Goal: Find specific page/section: Find specific page/section

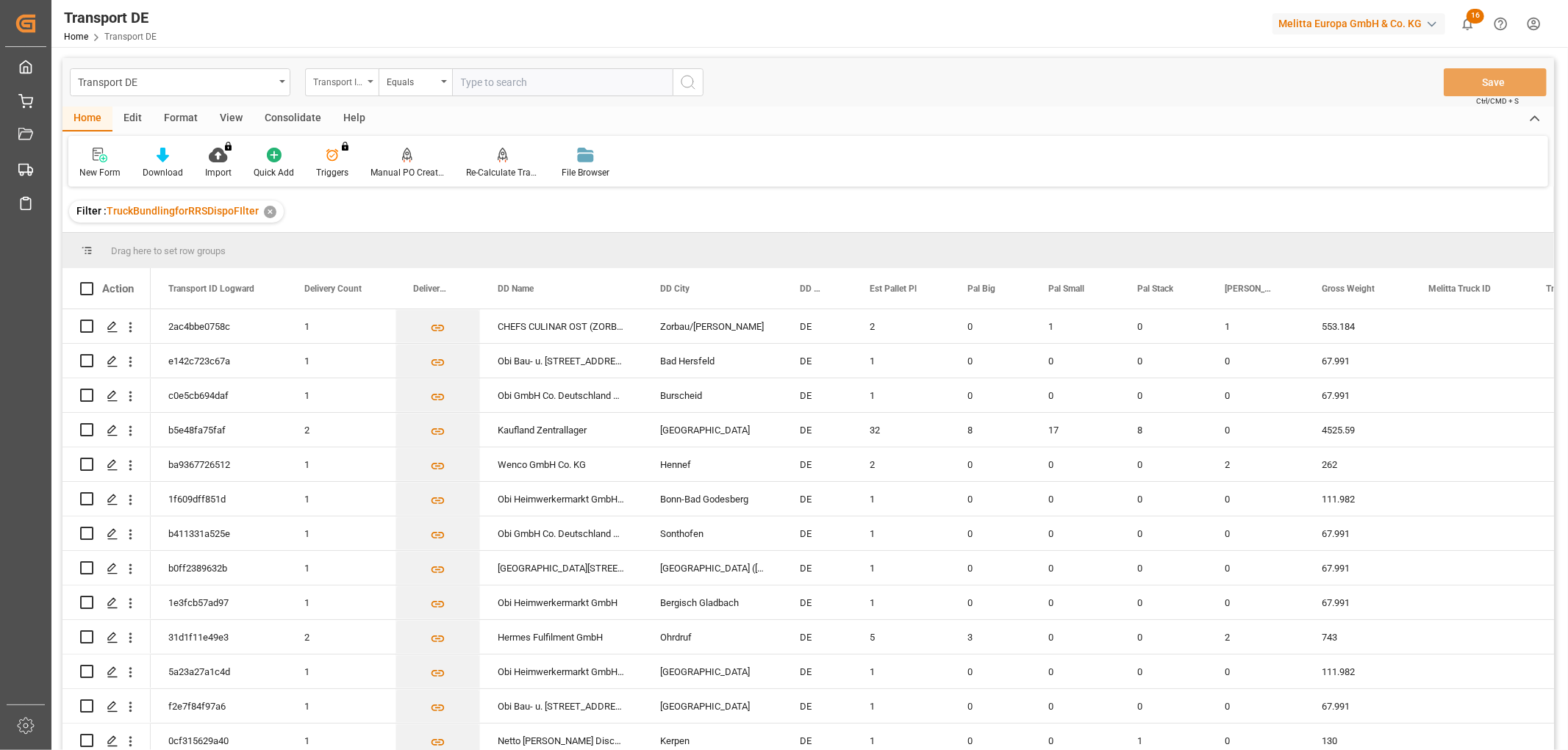
click at [332, 75] on div "Transport ID Logward" at bounding box center [338, 81] width 50 height 17
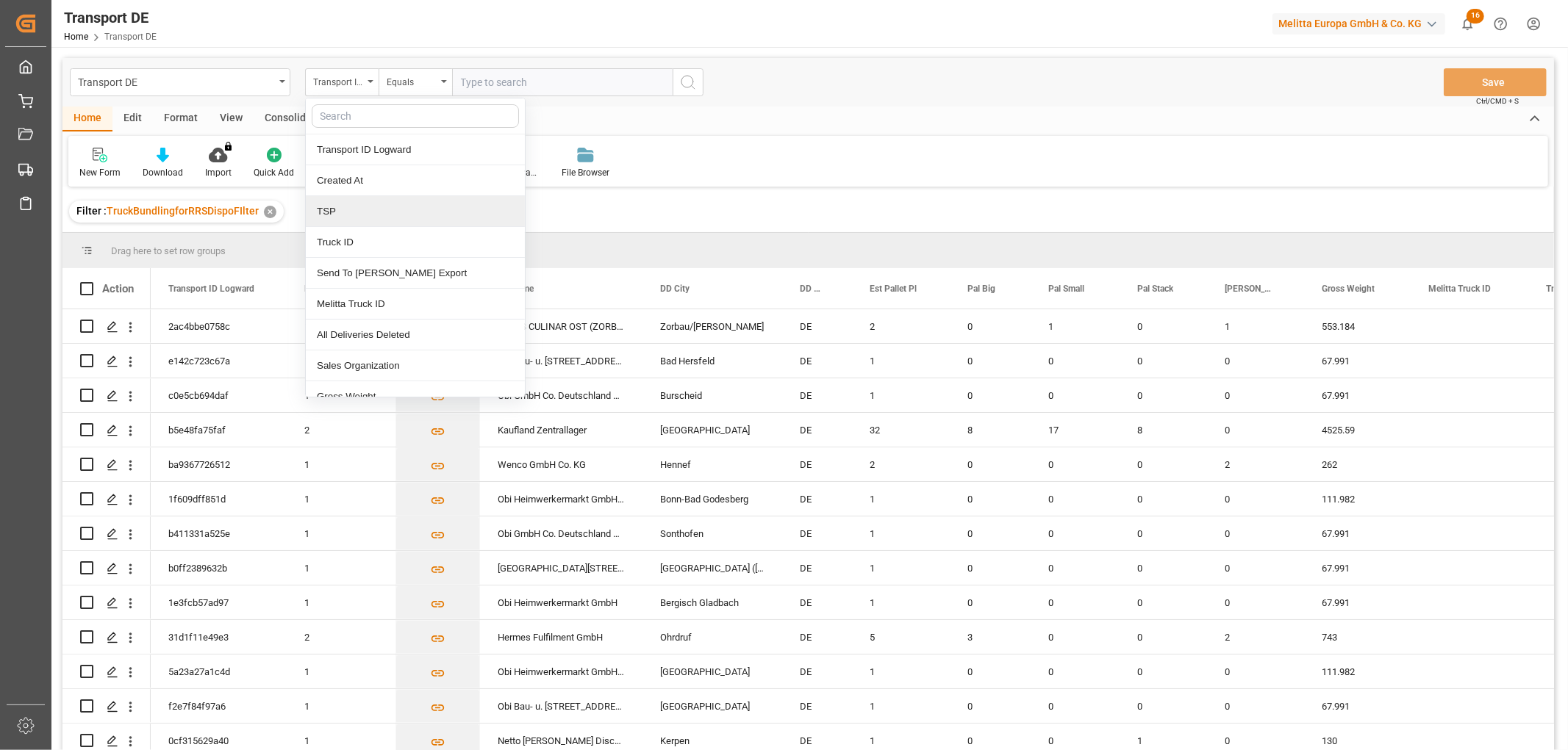
click at [341, 209] on div "TSP" at bounding box center [415, 211] width 219 height 31
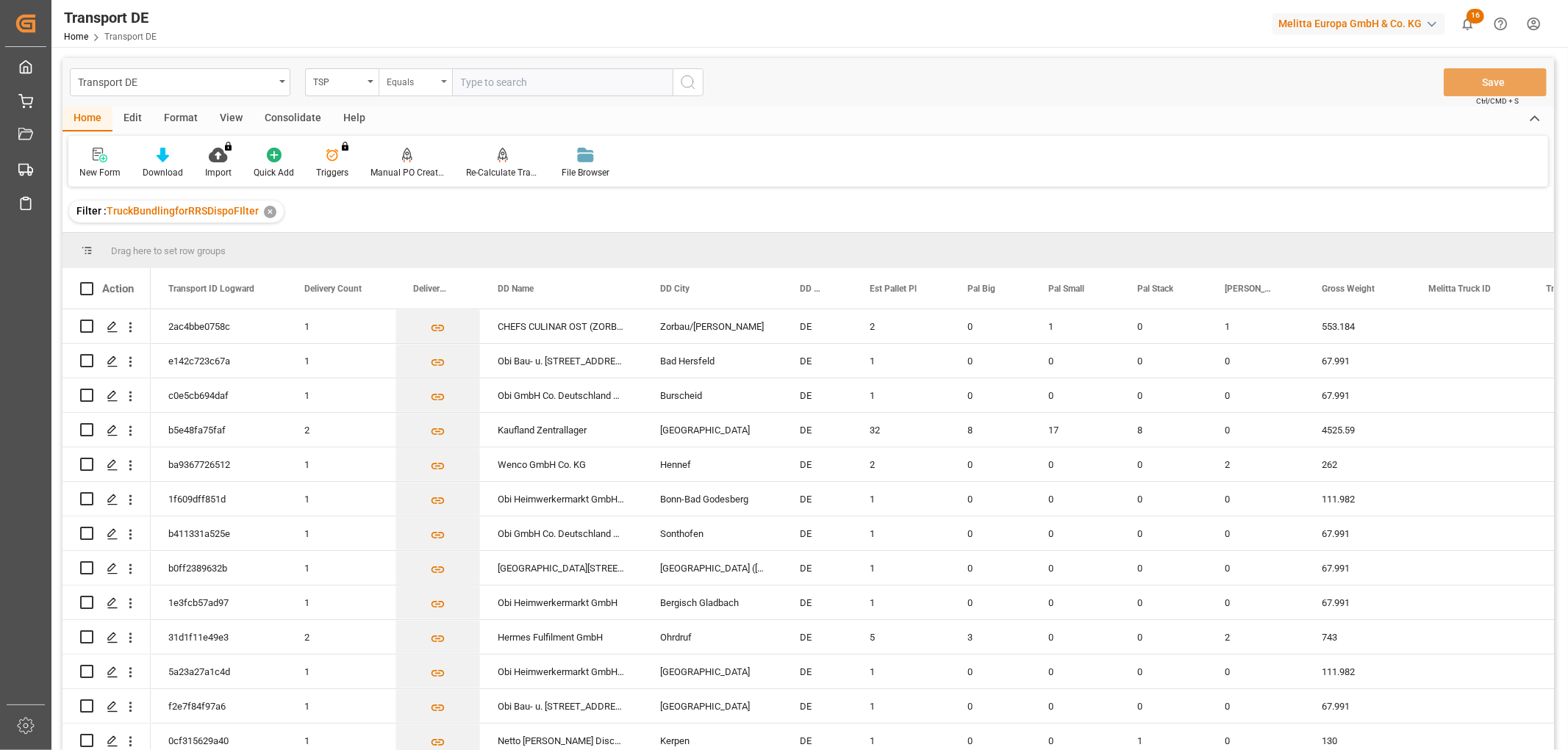
click at [412, 78] on div "Equals" at bounding box center [411, 81] width 50 height 17
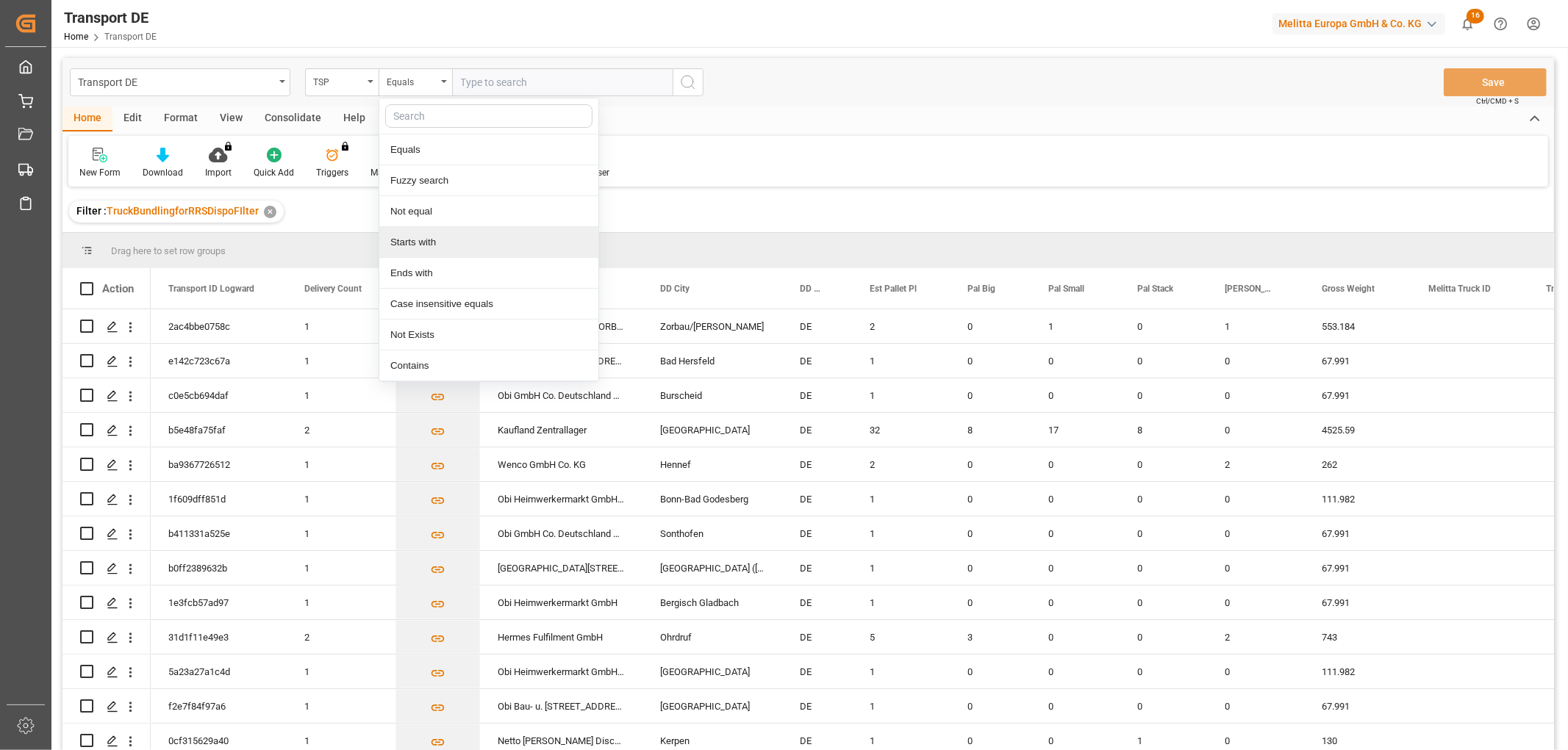
drag, startPoint x: 427, startPoint y: 239, endPoint x: 430, endPoint y: 230, distance: 9.5
click at [428, 238] on div "Starts with" at bounding box center [489, 242] width 219 height 31
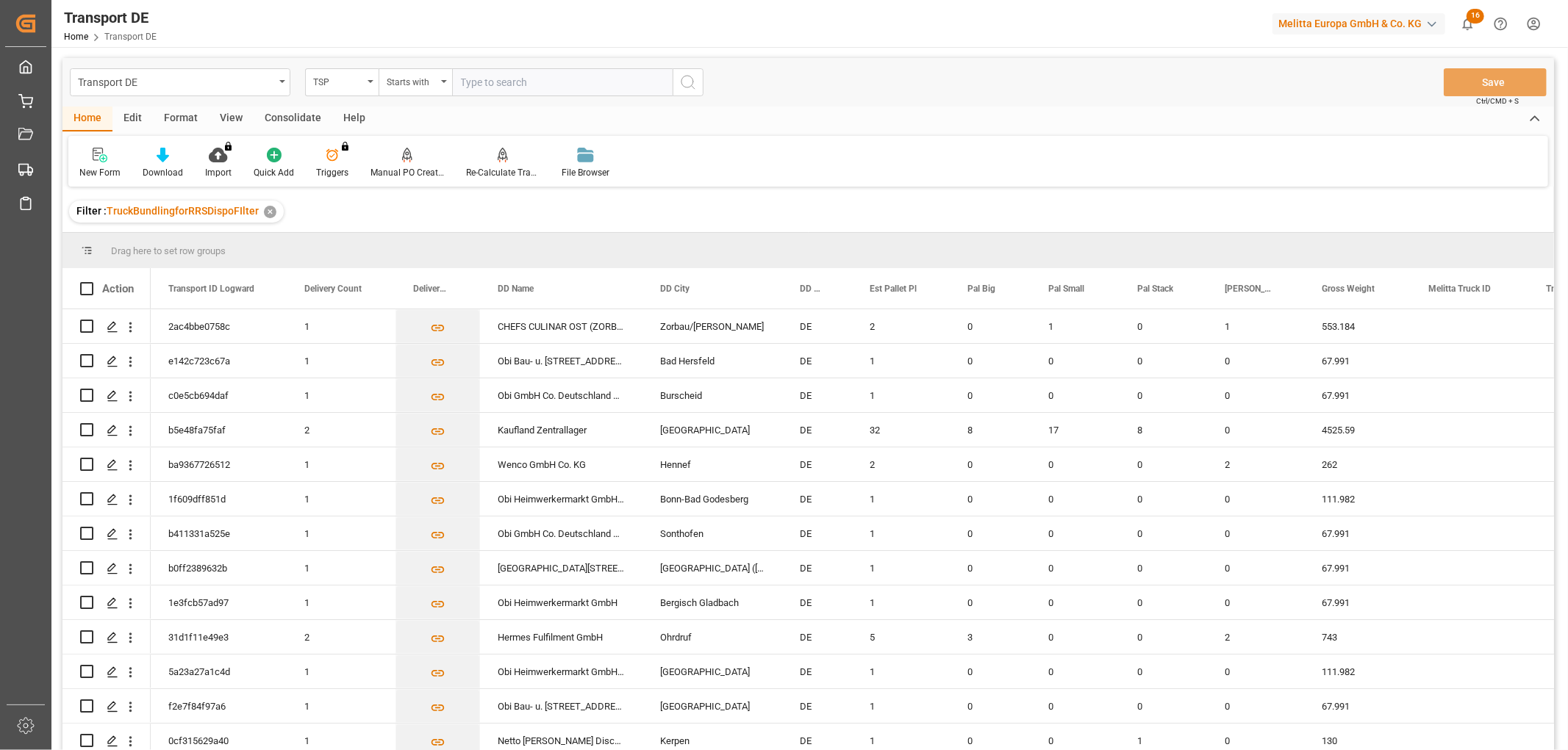
click at [511, 75] on input "text" at bounding box center [563, 82] width 221 height 28
type input "LIT DE"
click at [683, 82] on icon "search button" at bounding box center [688, 82] width 18 height 18
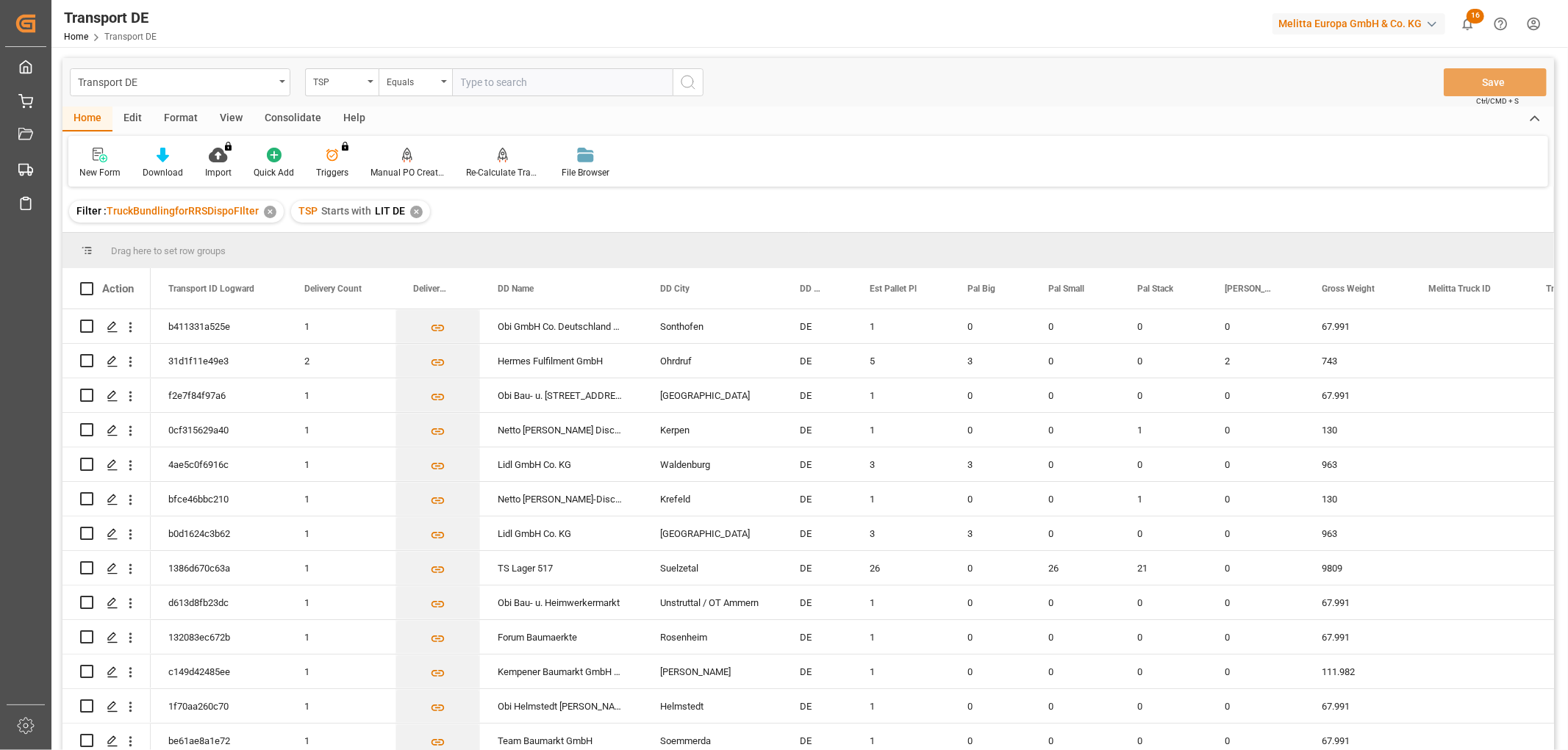
click at [284, 109] on div "Consolidate" at bounding box center [292, 119] width 79 height 25
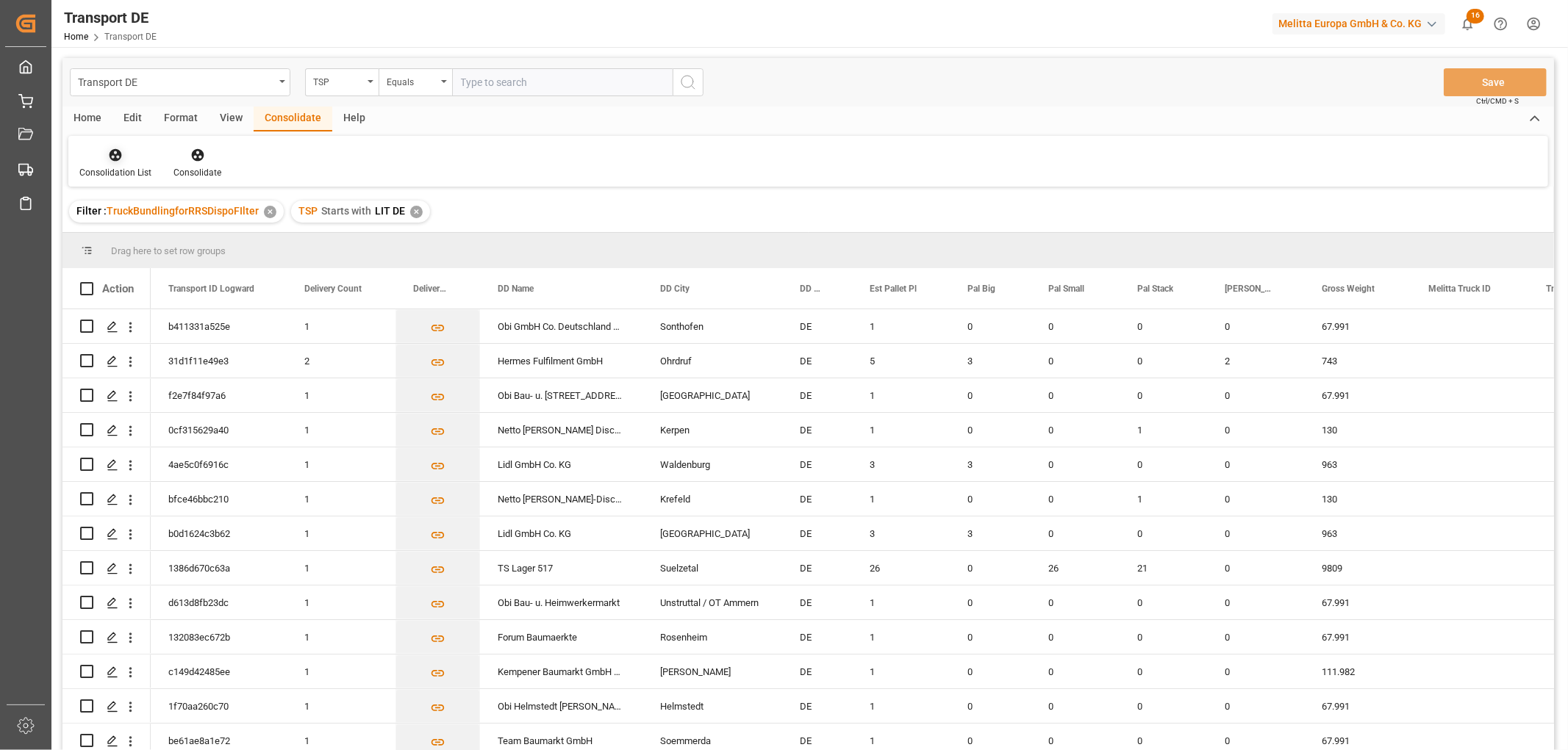
click at [120, 153] on icon at bounding box center [116, 155] width 12 height 12
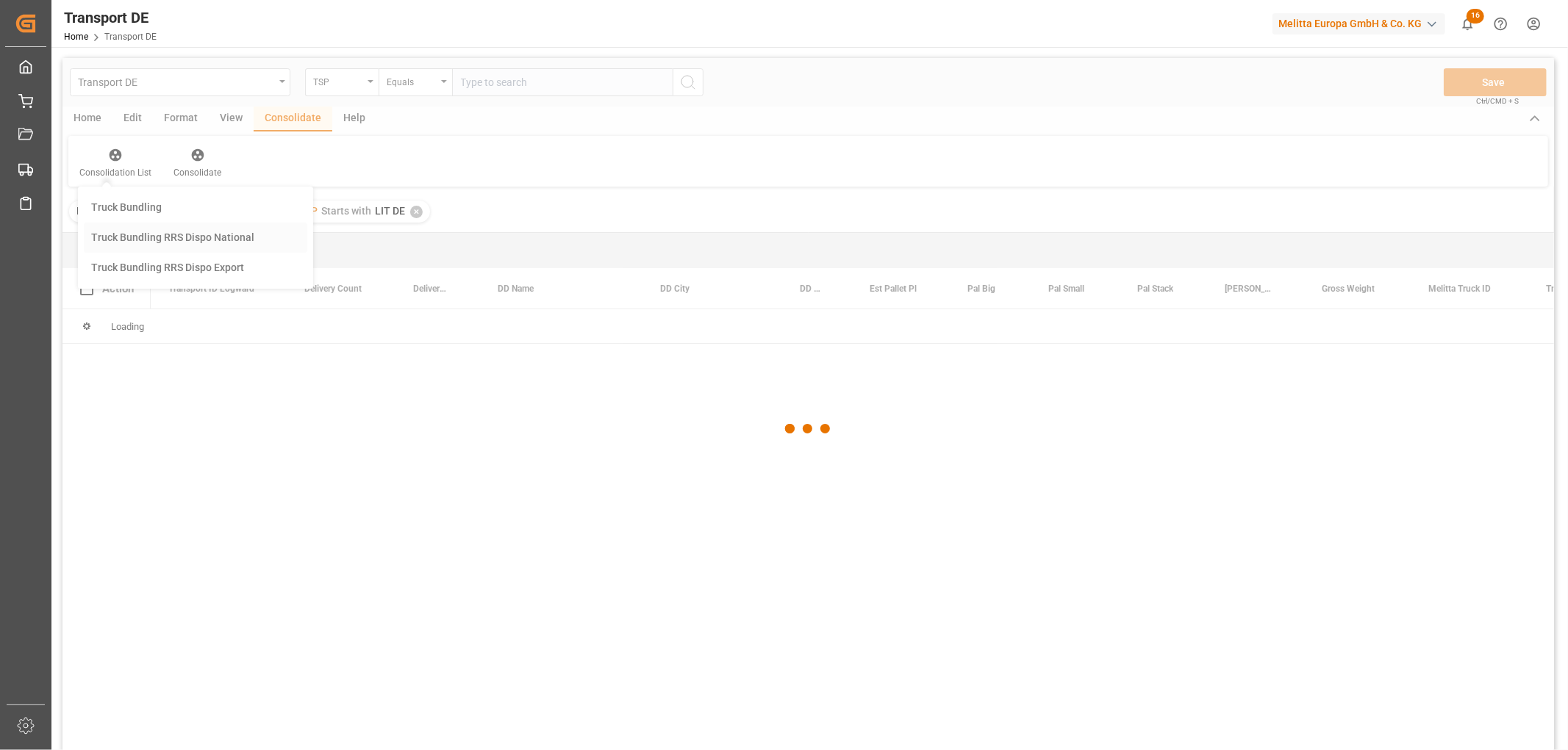
click at [127, 238] on div "Transport DE TSP Equals Save Ctrl/CMD + S Home Edit Format View Consolidate Hel…" at bounding box center [808, 424] width 1492 height 731
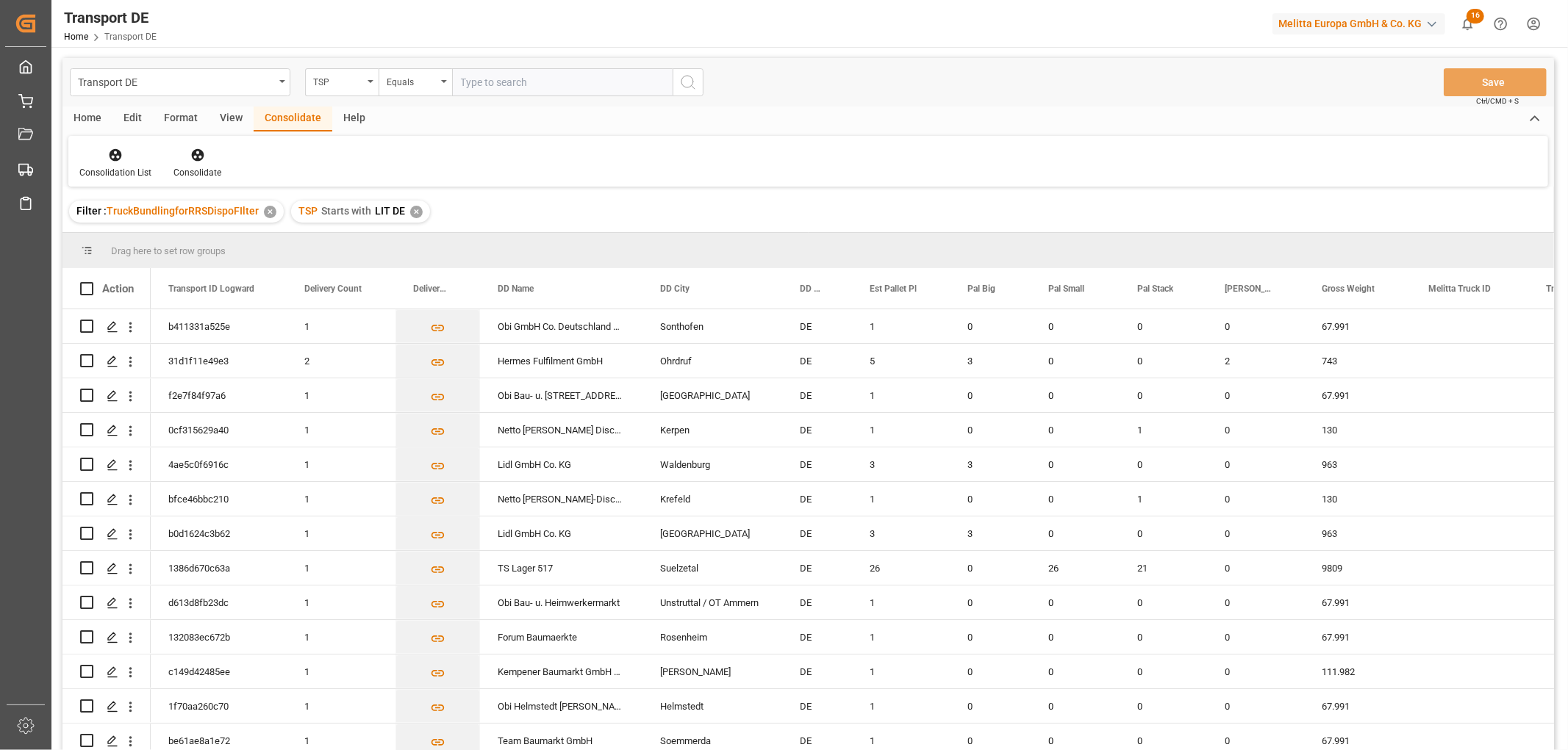
click at [415, 209] on div "✕" at bounding box center [417, 212] width 12 height 12
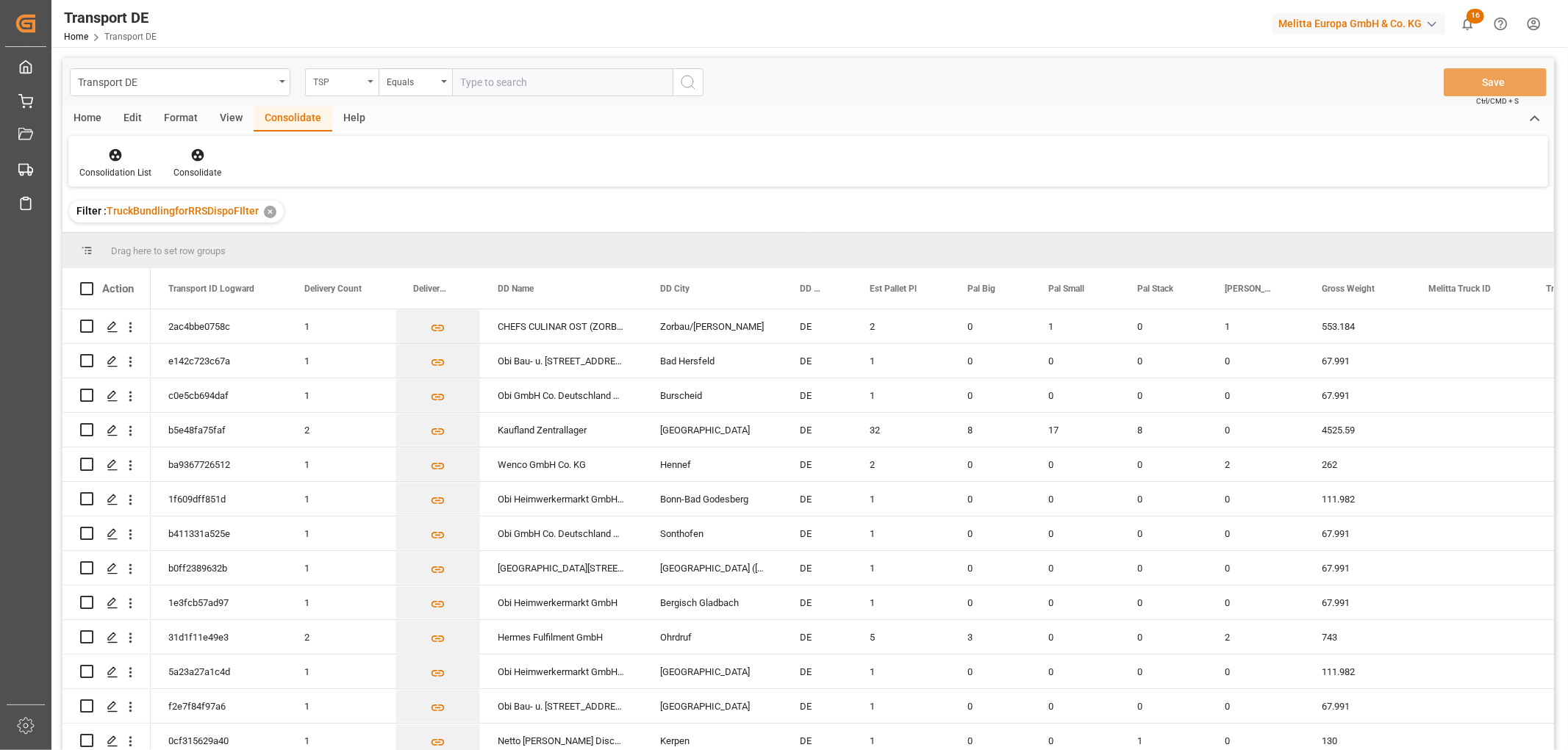
click at [324, 72] on div "TSP" at bounding box center [338, 81] width 50 height 17
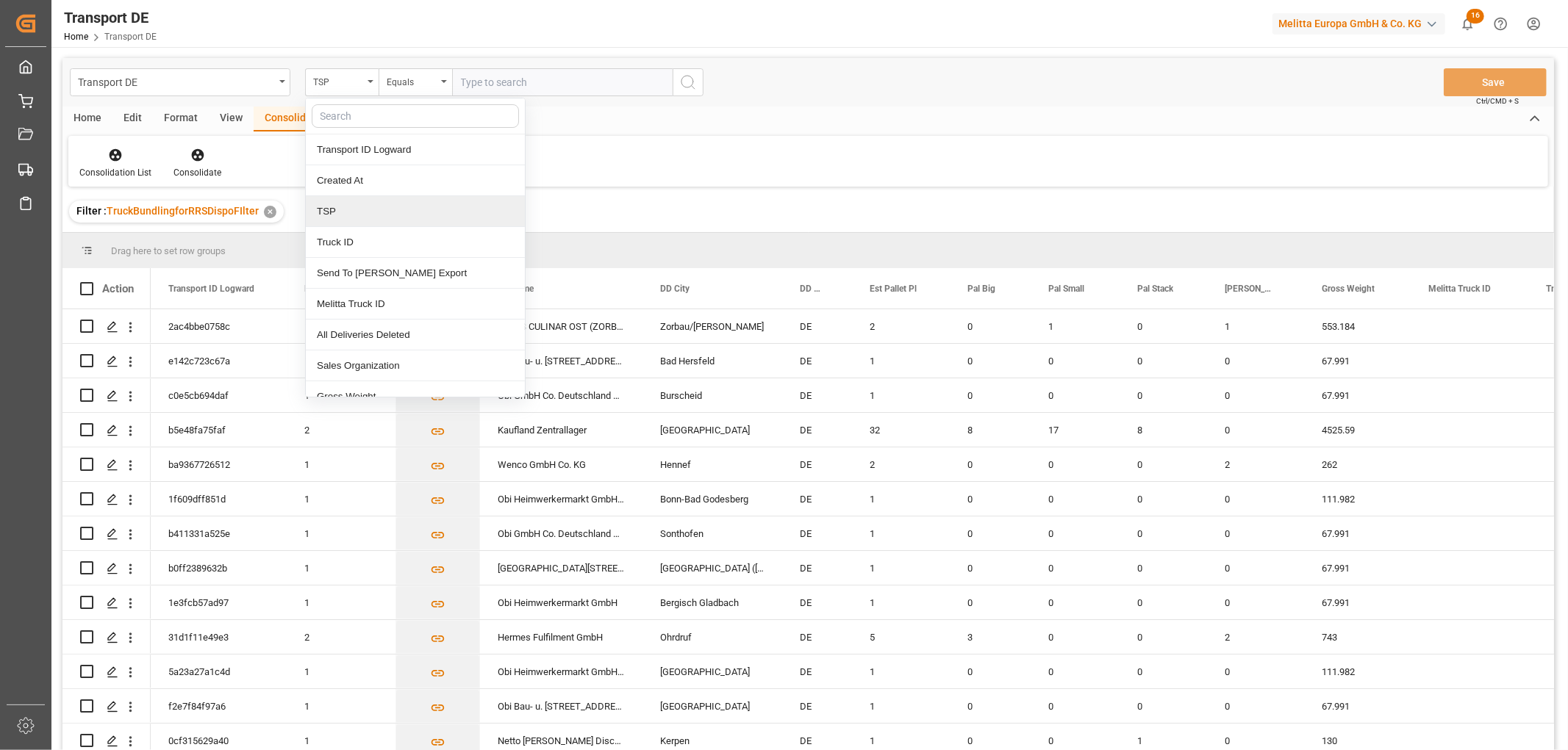
click at [344, 216] on div "TSP" at bounding box center [415, 211] width 219 height 31
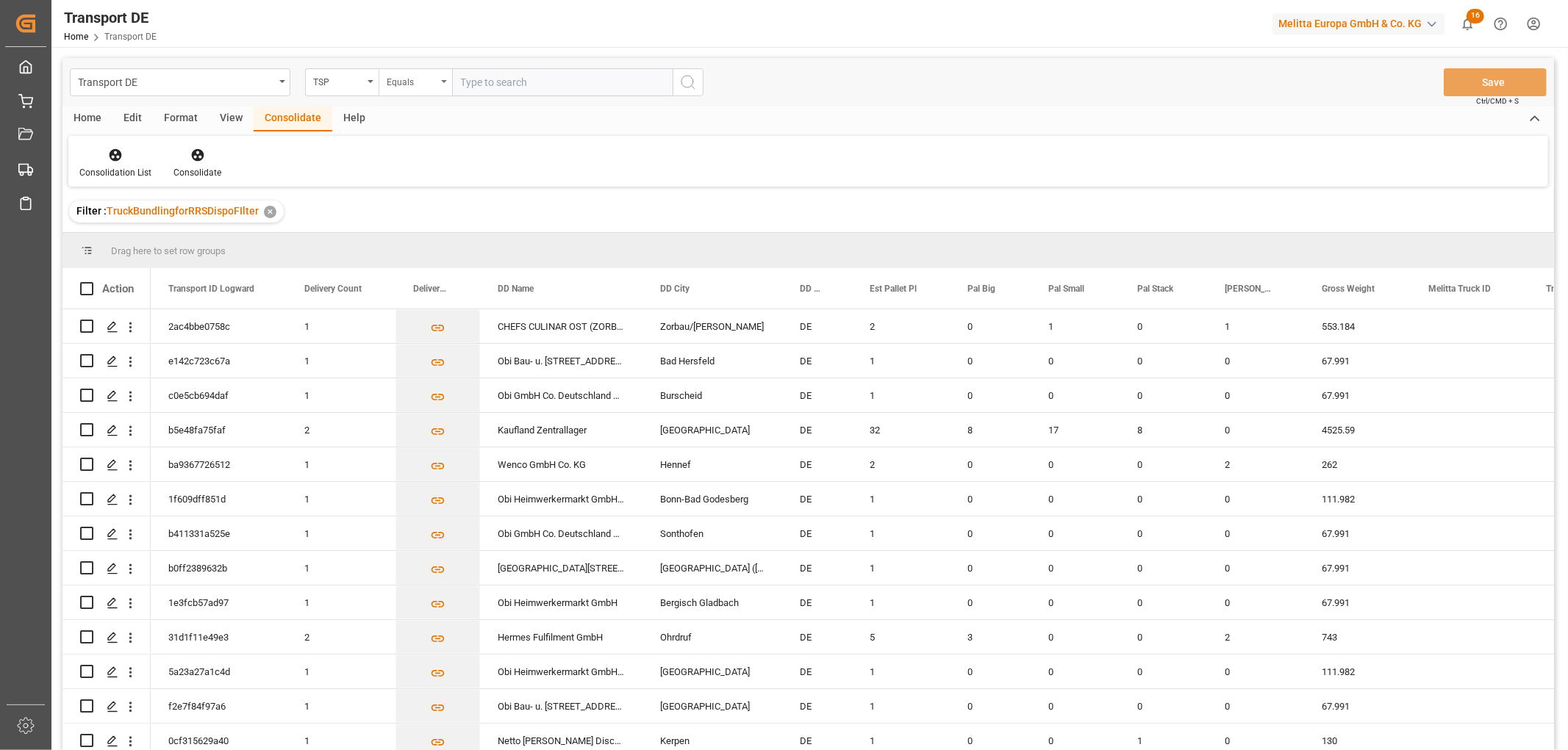
click at [409, 72] on div "Equals" at bounding box center [411, 81] width 50 height 17
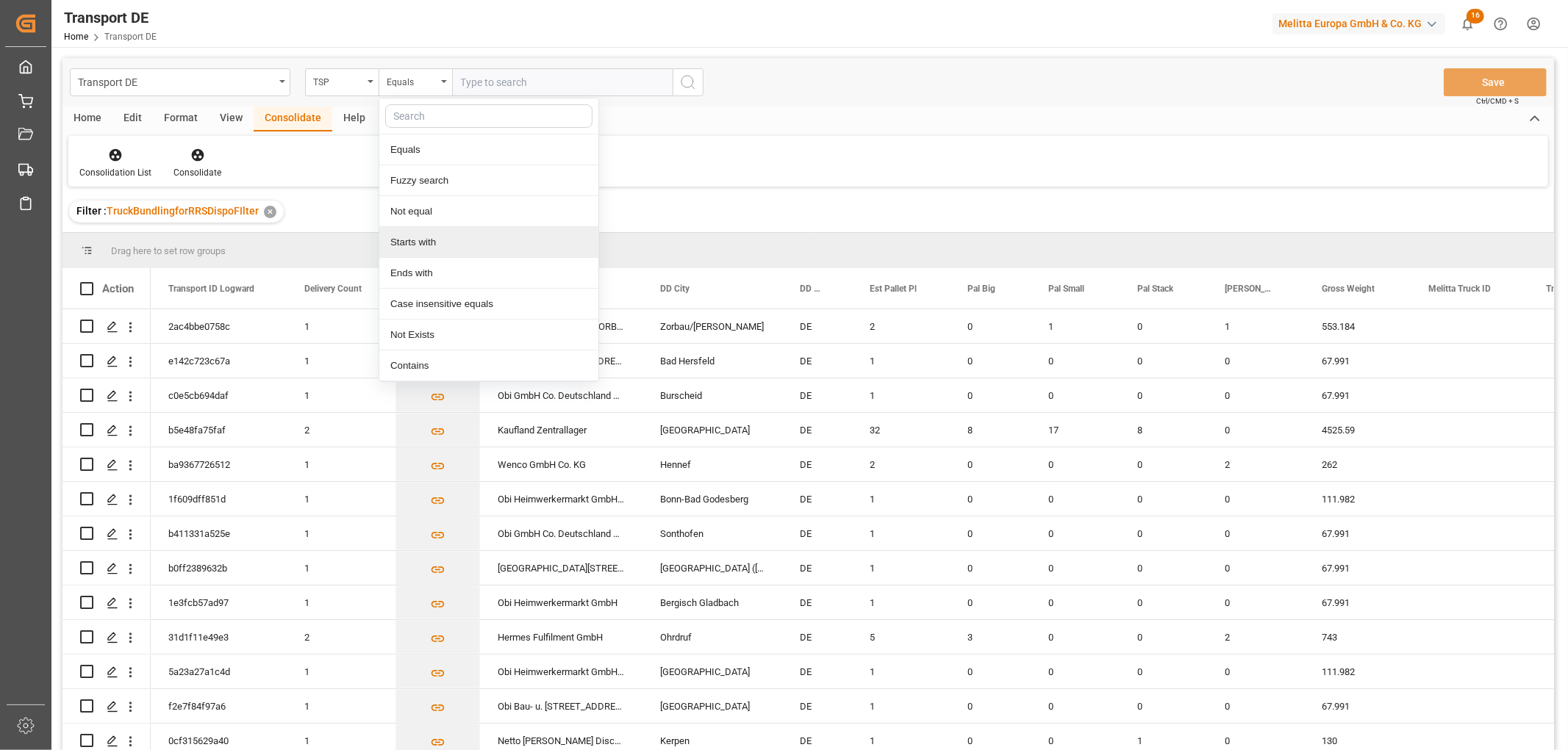
click at [444, 241] on div "Starts with" at bounding box center [489, 242] width 219 height 31
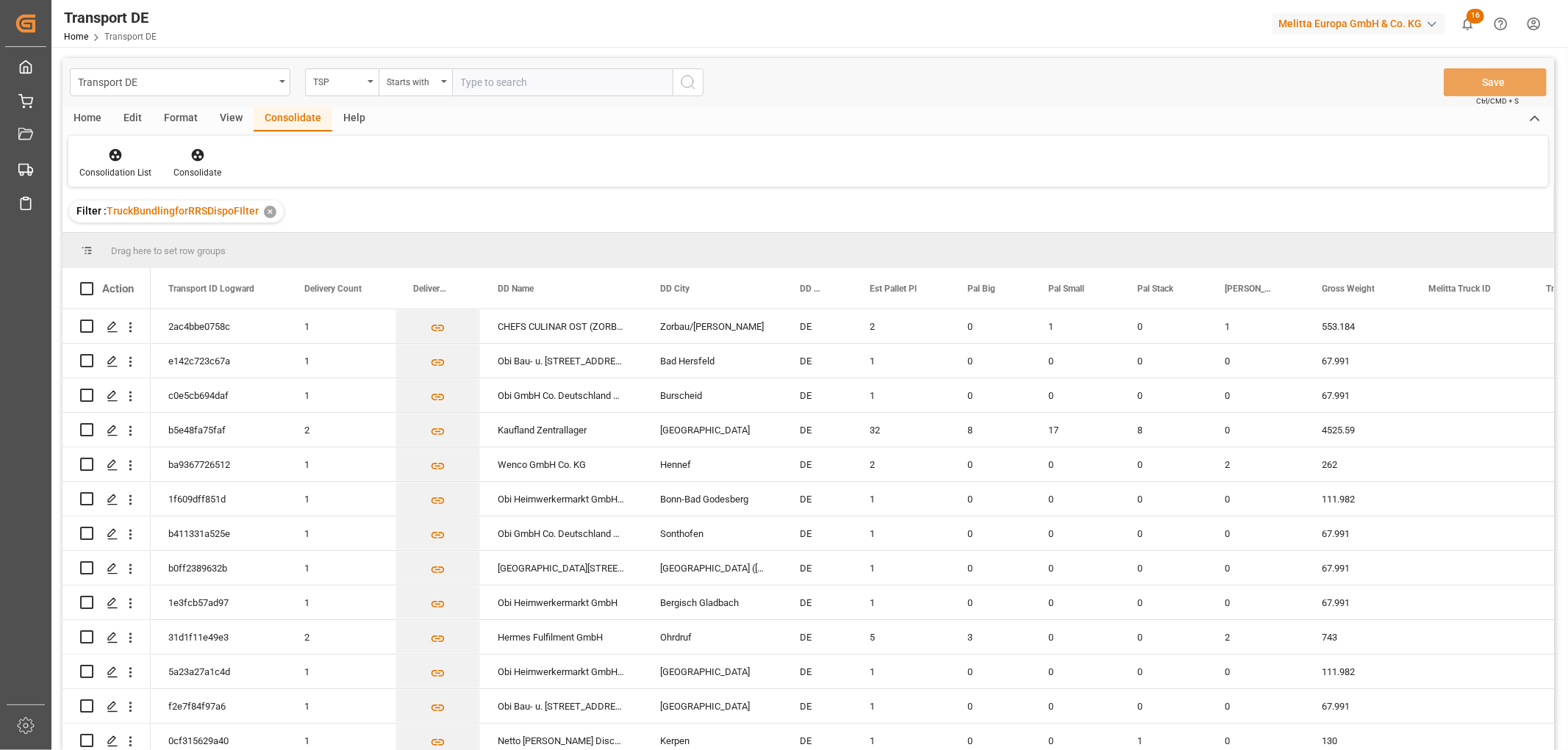
click at [494, 77] on input "text" at bounding box center [563, 82] width 221 height 28
type input "Self pickup DE"
click at [693, 83] on circle "search button" at bounding box center [687, 81] width 12 height 12
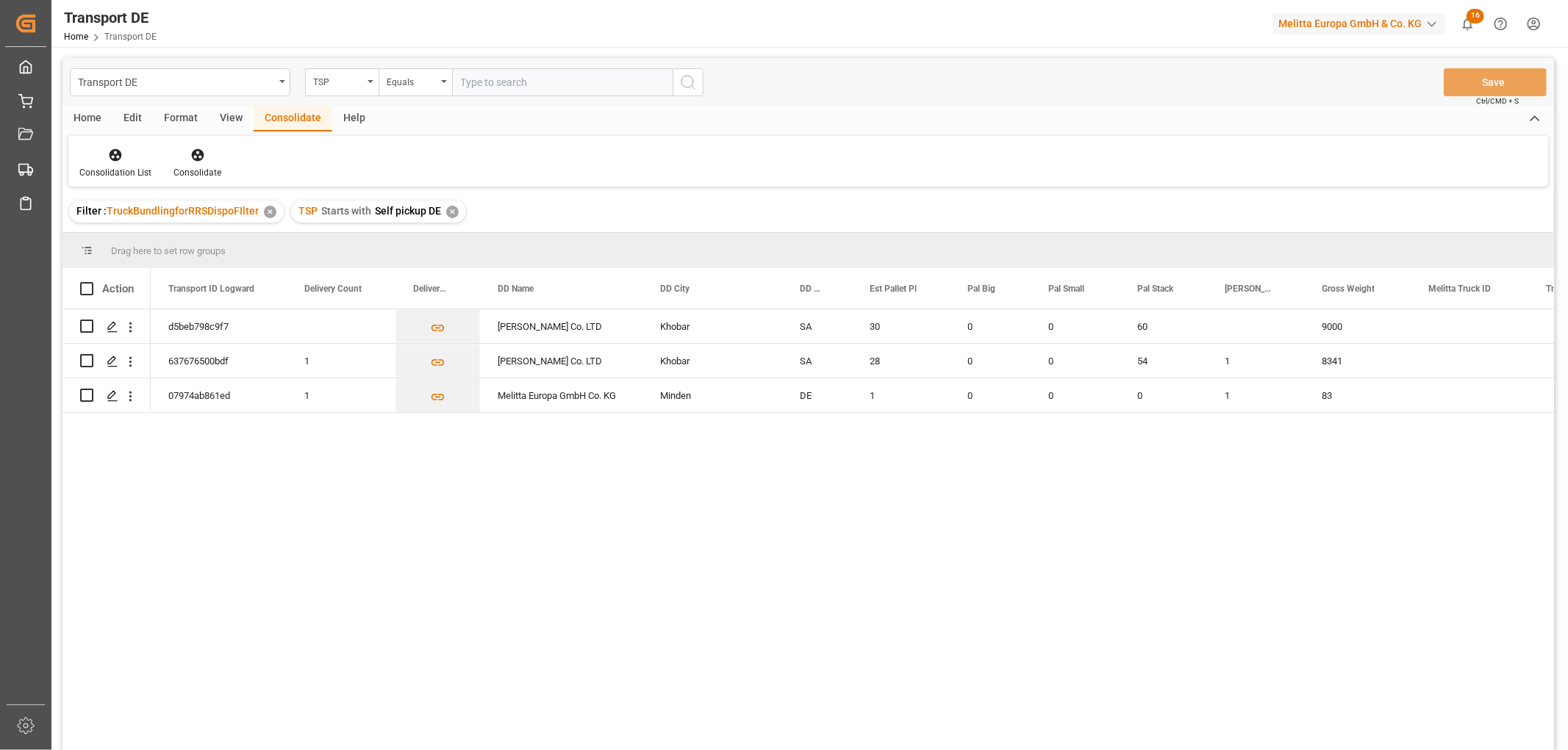
click at [447, 214] on div "✕" at bounding box center [452, 212] width 12 height 12
